Goal: Task Accomplishment & Management: Use online tool/utility

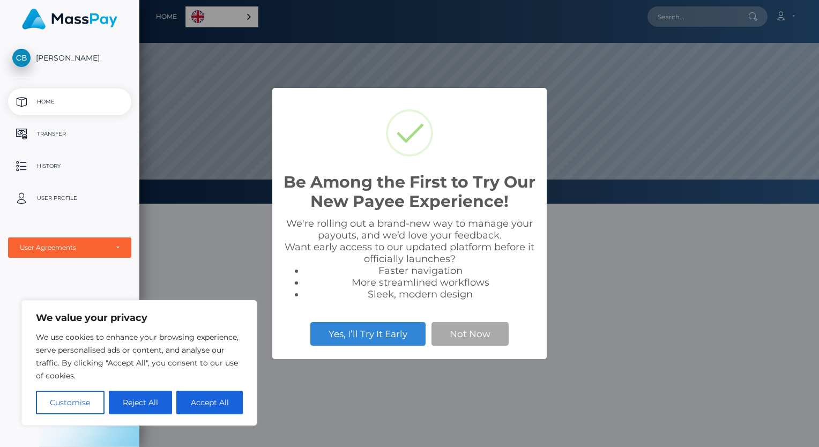
scroll to position [204, 680]
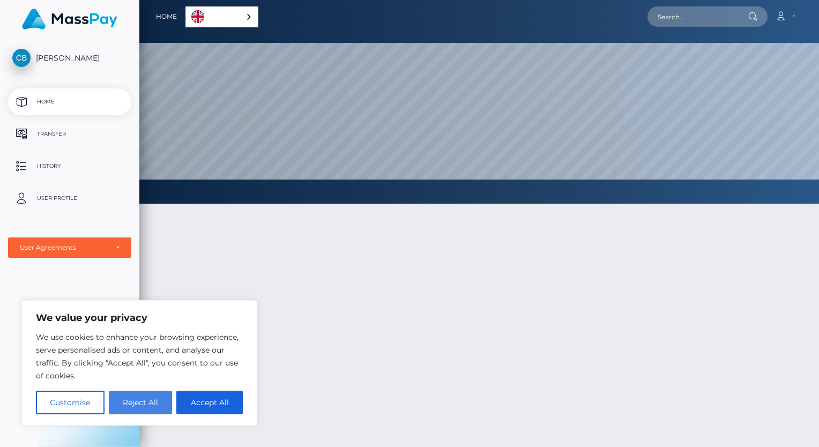
click at [129, 402] on button "Reject All" at bounding box center [141, 403] width 64 height 24
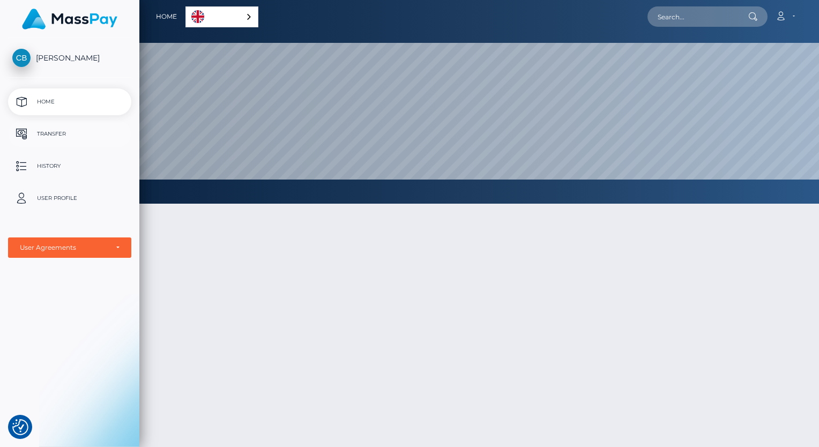
click at [79, 136] on p "Transfer" at bounding box center [69, 134] width 115 height 16
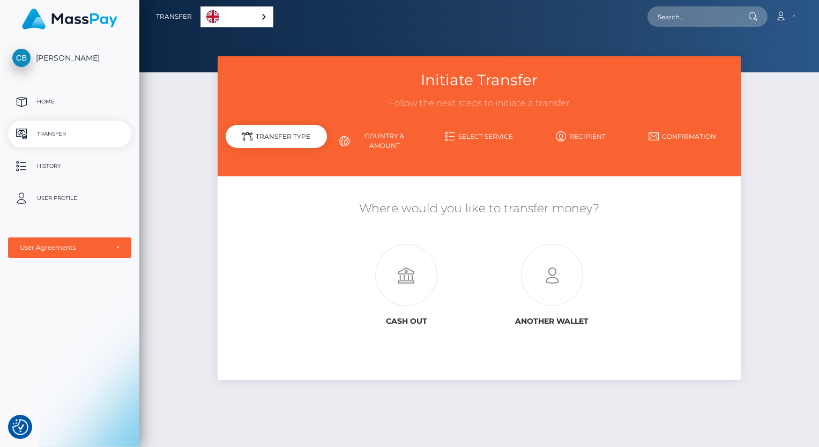
click at [51, 104] on p "Home" at bounding box center [69, 102] width 115 height 16
